Goal: Information Seeking & Learning: Learn about a topic

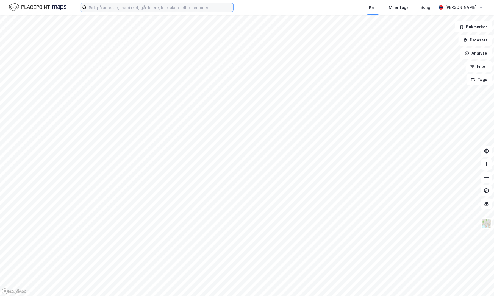
click at [135, 10] on input at bounding box center [160, 7] width 147 height 8
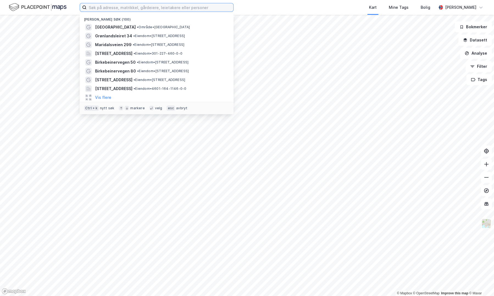
paste input "[PERSON_NAME][STREET_ADDRESS]"
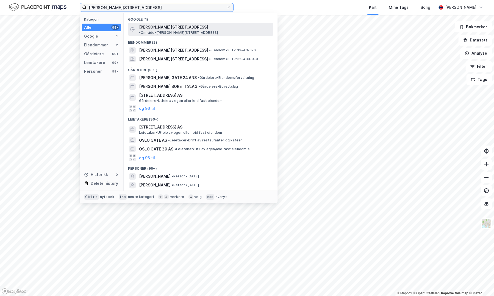
type input "[PERSON_NAME][STREET_ADDRESS]"
click at [157, 25] on span "[PERSON_NAME][STREET_ADDRESS]" at bounding box center [173, 27] width 69 height 7
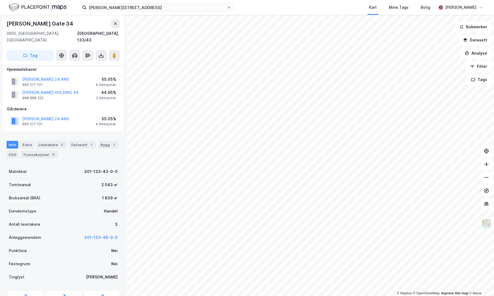
scroll to position [3, 0]
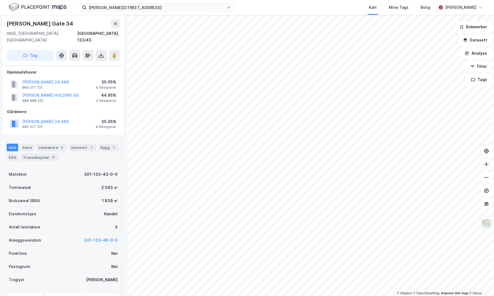
click at [485, 165] on icon at bounding box center [485, 164] width 5 height 5
click at [487, 168] on button at bounding box center [486, 164] width 11 height 11
click at [486, 180] on icon at bounding box center [485, 177] width 5 height 5
click at [340, 191] on div "© Mapbox © OpenStreetMap Improve this map © [PERSON_NAME][GEOGRAPHIC_DATA][STRE…" at bounding box center [247, 155] width 494 height 281
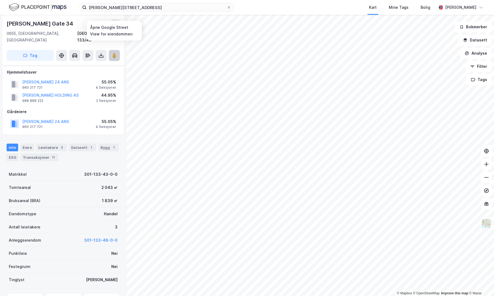
click at [111, 50] on button at bounding box center [114, 55] width 11 height 11
click at [0, 0] on button "[PERSON_NAME] 24 ANS" at bounding box center [0, 0] width 0 height 0
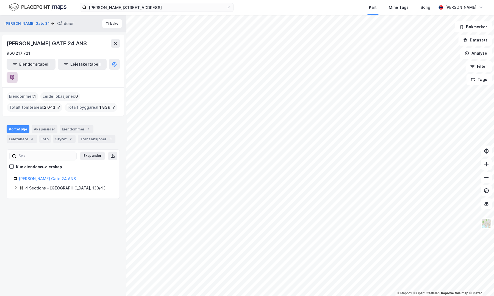
click at [15, 75] on icon at bounding box center [11, 77] width 5 height 5
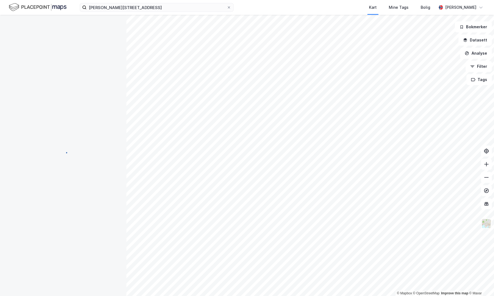
scroll to position [3, 0]
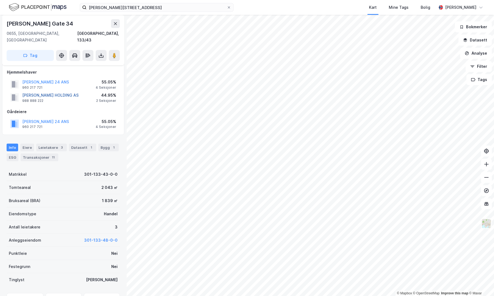
click at [0, 0] on button "[PERSON_NAME] HOLDING AS" at bounding box center [0, 0] width 0 height 0
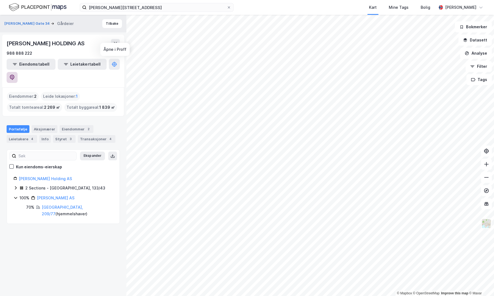
click at [15, 75] on icon at bounding box center [11, 77] width 5 height 5
click at [487, 164] on icon at bounding box center [486, 164] width 4 height 1
click at [489, 166] on button at bounding box center [486, 164] width 11 height 11
click at [484, 166] on icon at bounding box center [485, 164] width 5 height 5
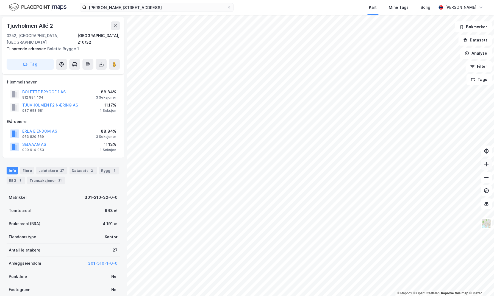
scroll to position [3, 0]
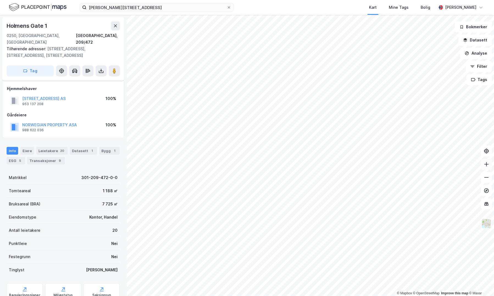
scroll to position [3, 0]
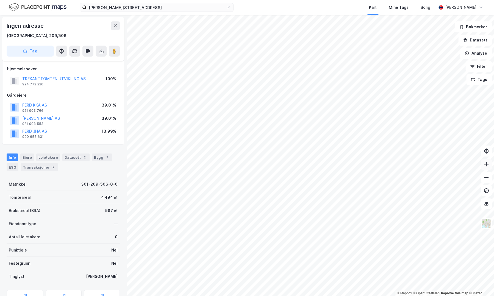
scroll to position [3, 0]
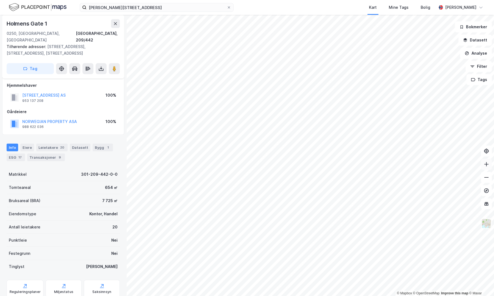
scroll to position [3, 0]
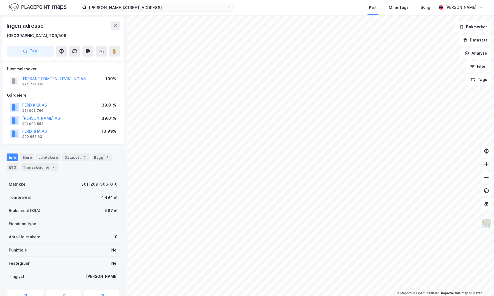
scroll to position [3, 0]
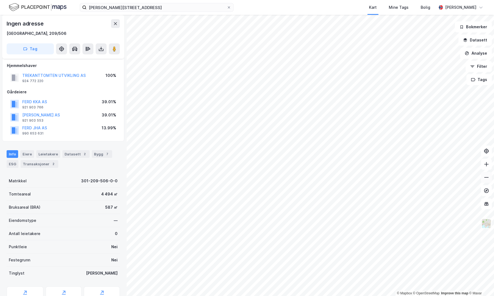
click at [483, 177] on icon at bounding box center [485, 177] width 5 height 5
click at [484, 166] on icon at bounding box center [485, 164] width 5 height 5
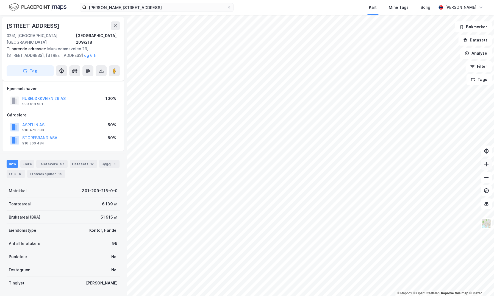
scroll to position [3, 0]
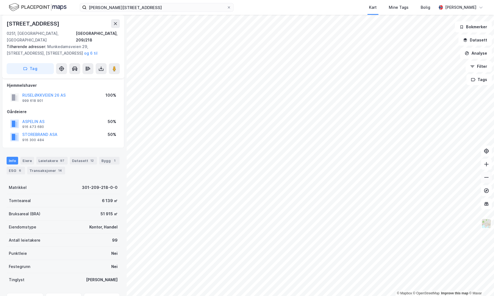
click at [486, 178] on icon at bounding box center [485, 177] width 5 height 5
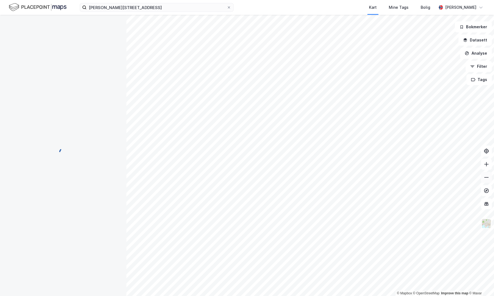
scroll to position [3, 0]
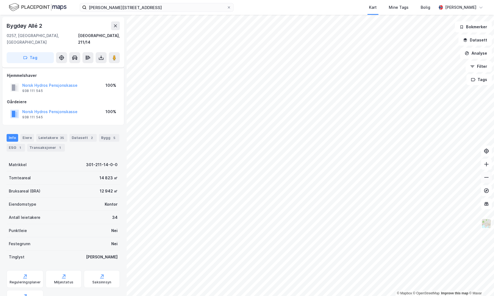
scroll to position [3, 0]
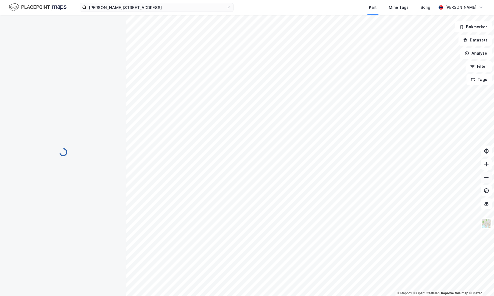
scroll to position [3, 0]
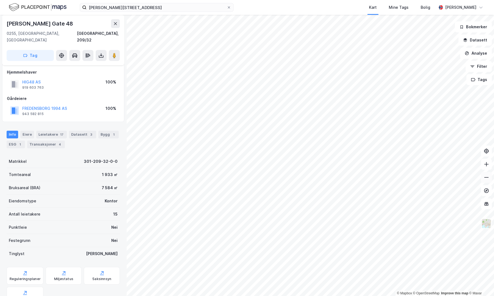
scroll to position [3, 0]
click at [487, 166] on icon at bounding box center [485, 164] width 5 height 5
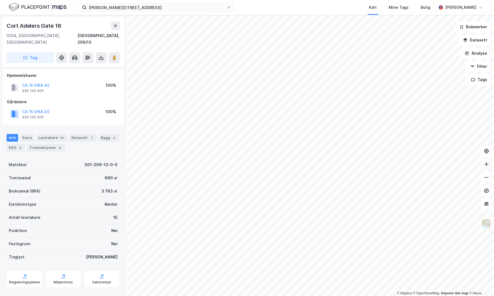
scroll to position [2, 0]
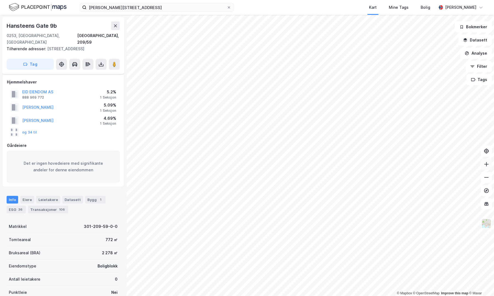
scroll to position [2, 0]
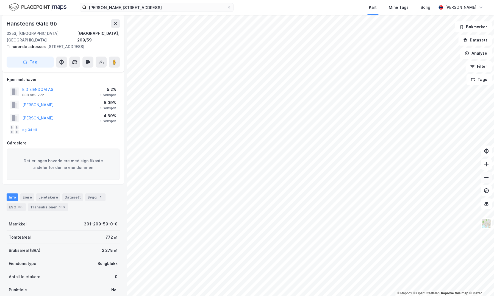
click at [485, 180] on icon at bounding box center [485, 177] width 5 height 5
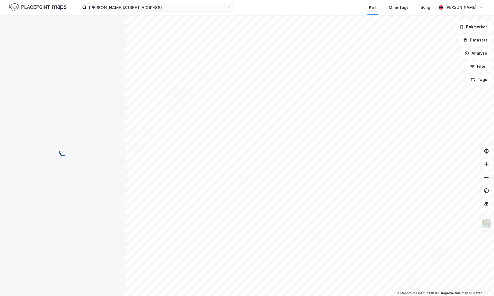
scroll to position [2, 0]
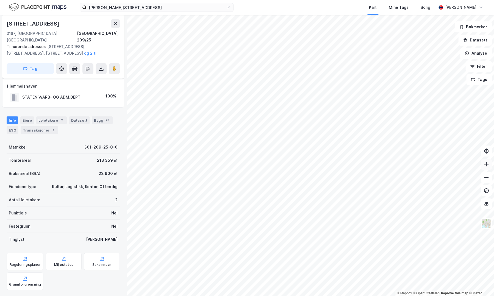
click at [487, 165] on icon at bounding box center [485, 164] width 5 height 5
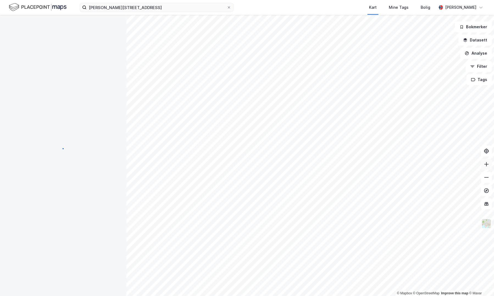
scroll to position [2, 0]
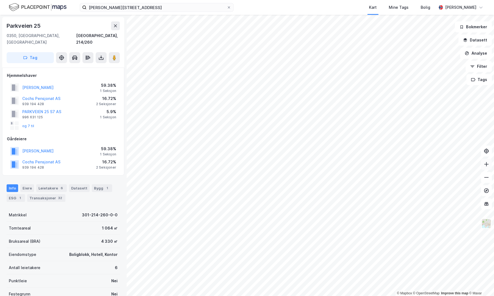
scroll to position [2, 0]
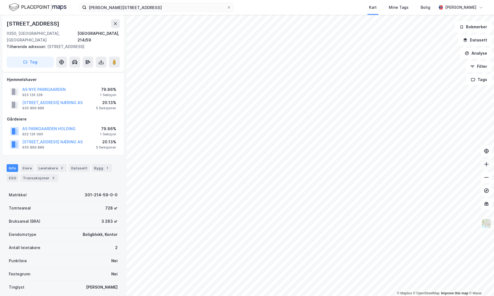
scroll to position [2, 0]
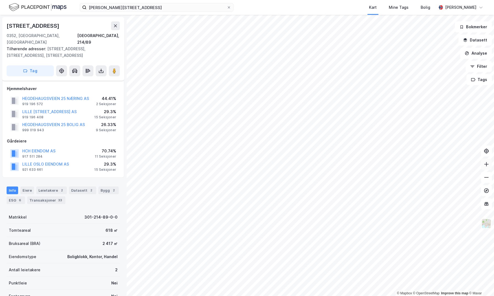
scroll to position [2, 0]
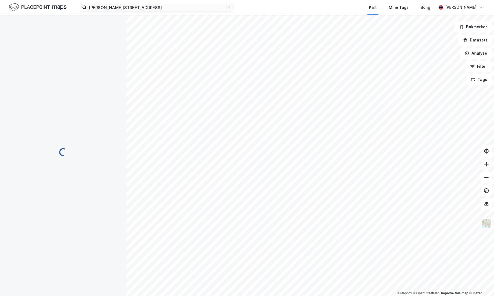
scroll to position [2, 0]
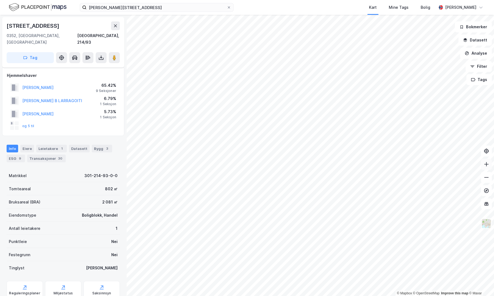
scroll to position [2, 0]
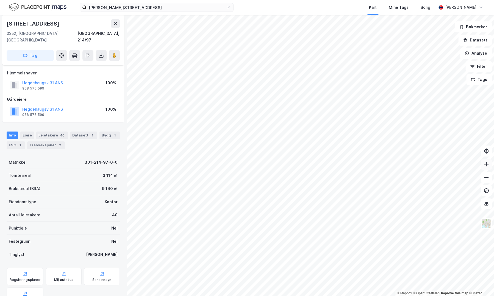
scroll to position [2, 0]
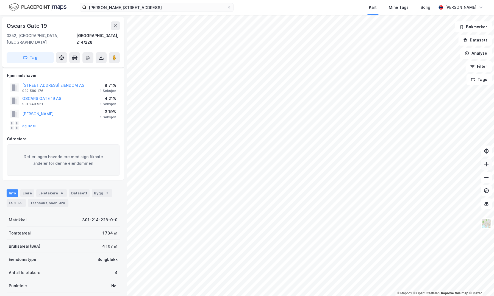
scroll to position [2, 0]
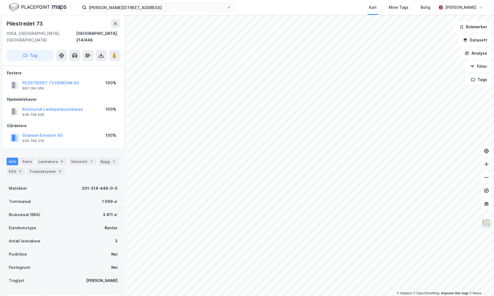
click at [486, 165] on icon at bounding box center [486, 164] width 1 height 4
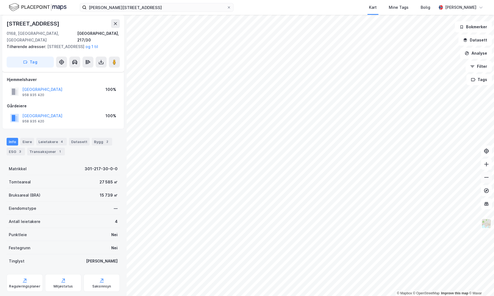
click at [487, 182] on button at bounding box center [486, 177] width 11 height 11
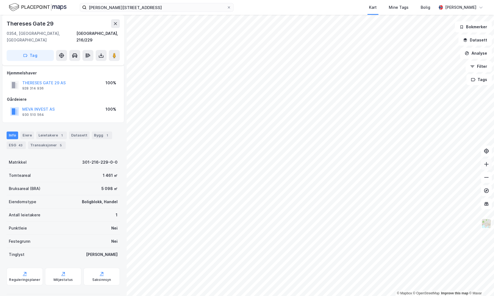
click at [486, 169] on button at bounding box center [486, 164] width 11 height 11
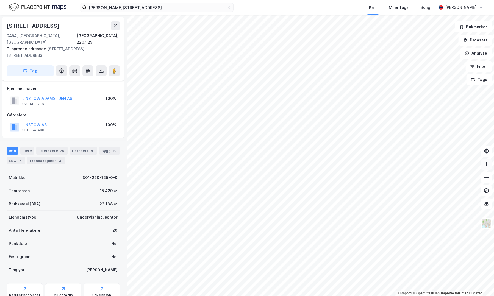
scroll to position [2, 0]
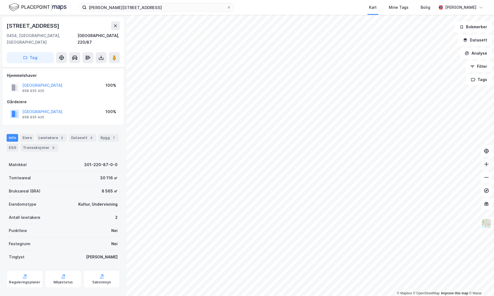
scroll to position [2, 0]
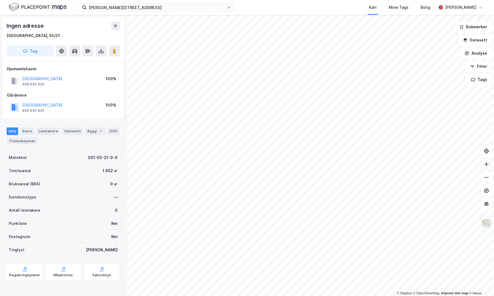
scroll to position [2, 0]
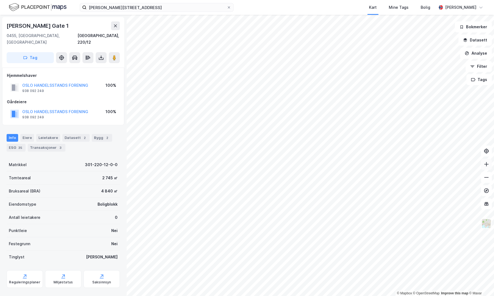
scroll to position [2, 0]
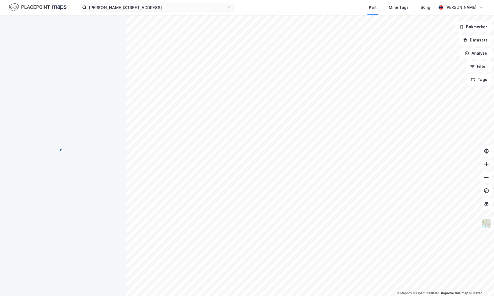
scroll to position [2, 0]
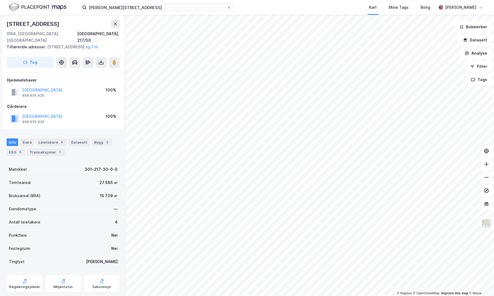
click at [481, 174] on button at bounding box center [486, 177] width 11 height 11
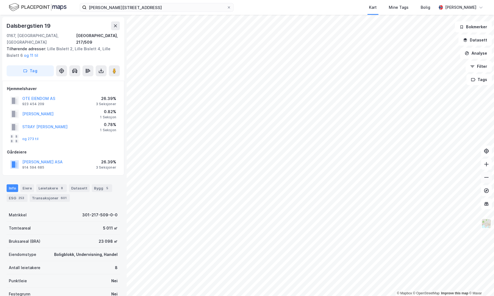
scroll to position [2, 0]
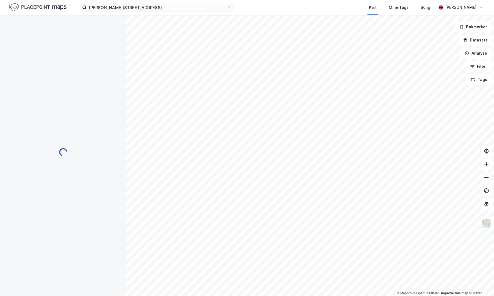
scroll to position [2, 0]
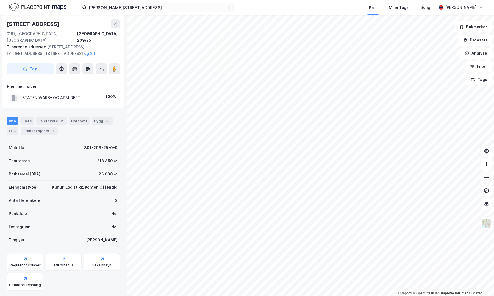
click at [487, 178] on icon at bounding box center [485, 177] width 5 height 5
click at [483, 164] on icon at bounding box center [485, 164] width 5 height 5
